Goal: Information Seeking & Learning: Learn about a topic

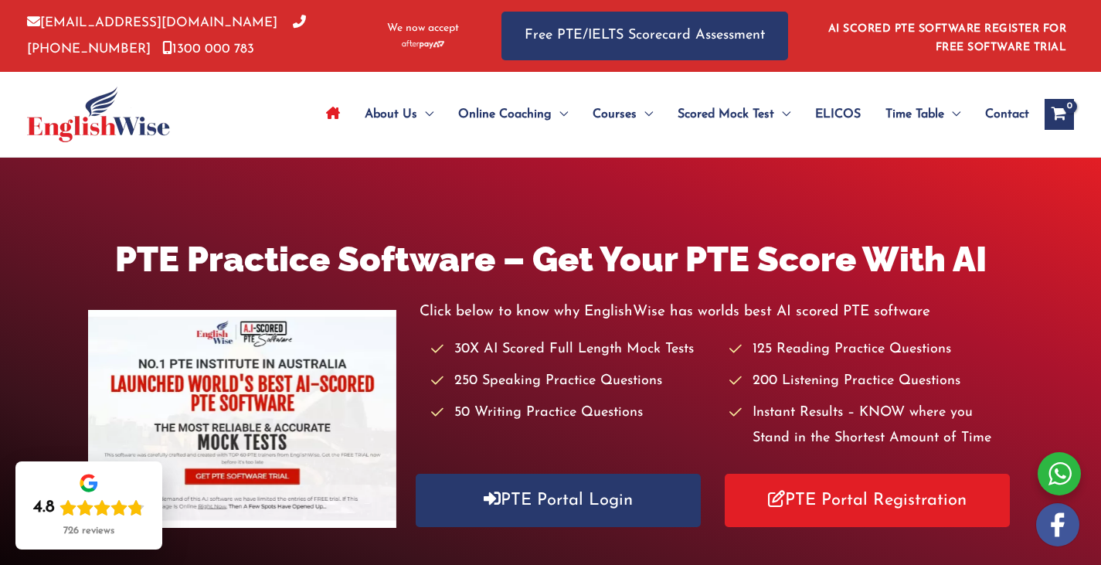
scroll to position [1, 0]
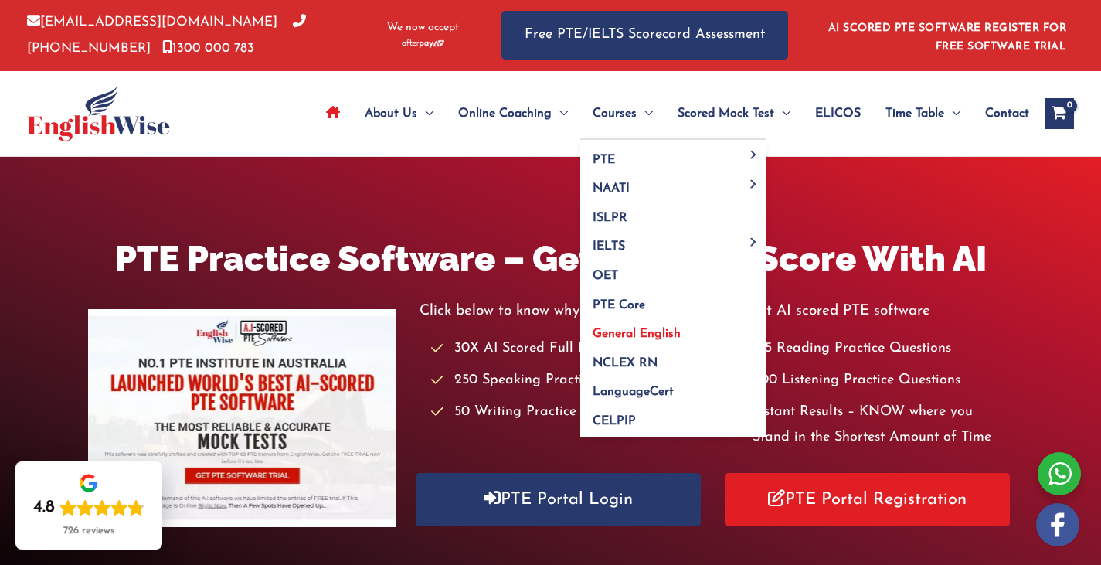
click at [642, 338] on span "General English" at bounding box center [637, 334] width 88 height 12
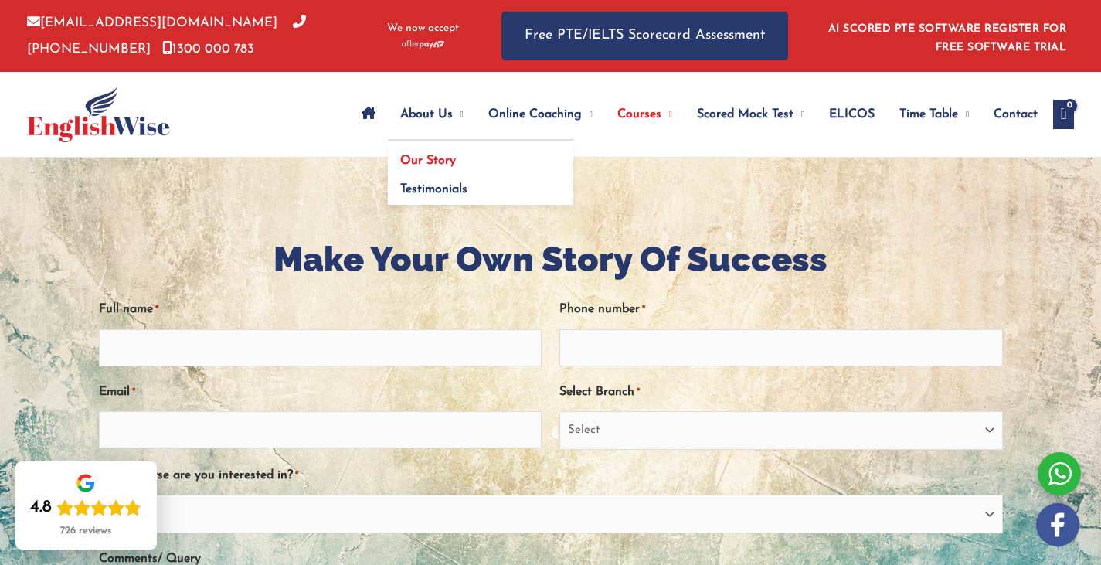
click at [411, 152] on link "Our Story" at bounding box center [481, 155] width 186 height 29
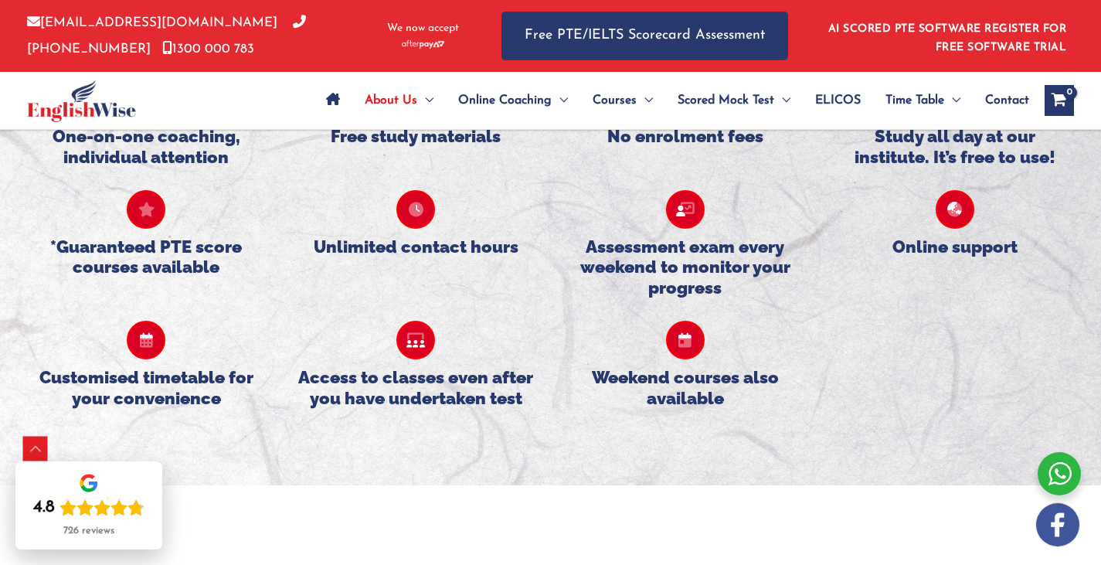
scroll to position [1418, 0]
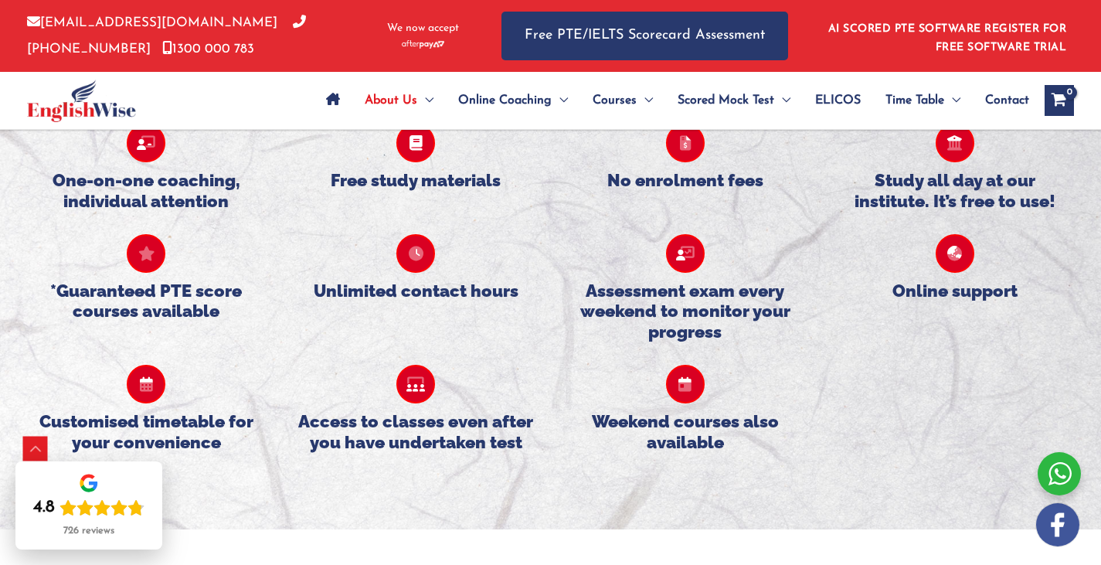
click at [122, 111] on img at bounding box center [81, 101] width 109 height 43
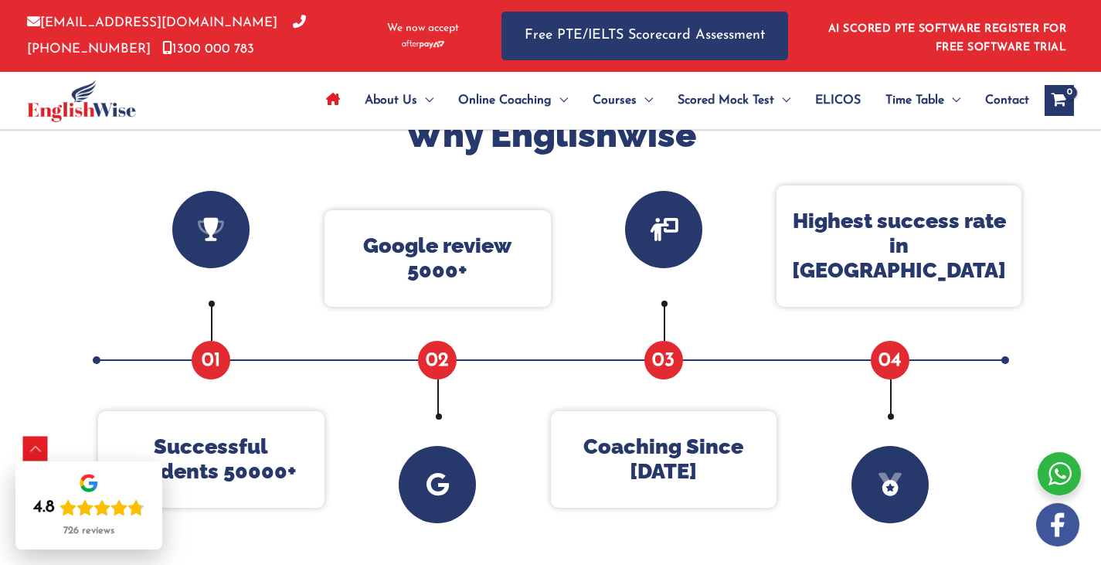
scroll to position [580, 0]
